Goal: Task Accomplishment & Management: Use online tool/utility

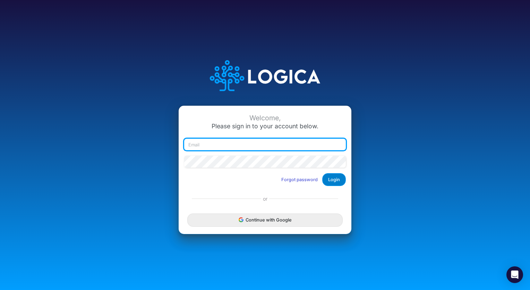
type input "[EMAIL_ADDRESS][DOMAIN_NAME]"
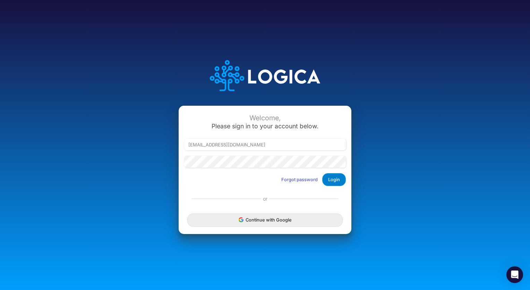
click at [339, 179] on button "Login" at bounding box center [335, 179] width 24 height 13
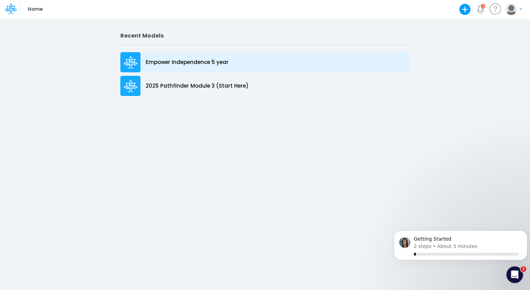
click at [186, 60] on p "Empower Independence 5 year" at bounding box center [187, 62] width 83 height 8
